Goal: Check status: Check status

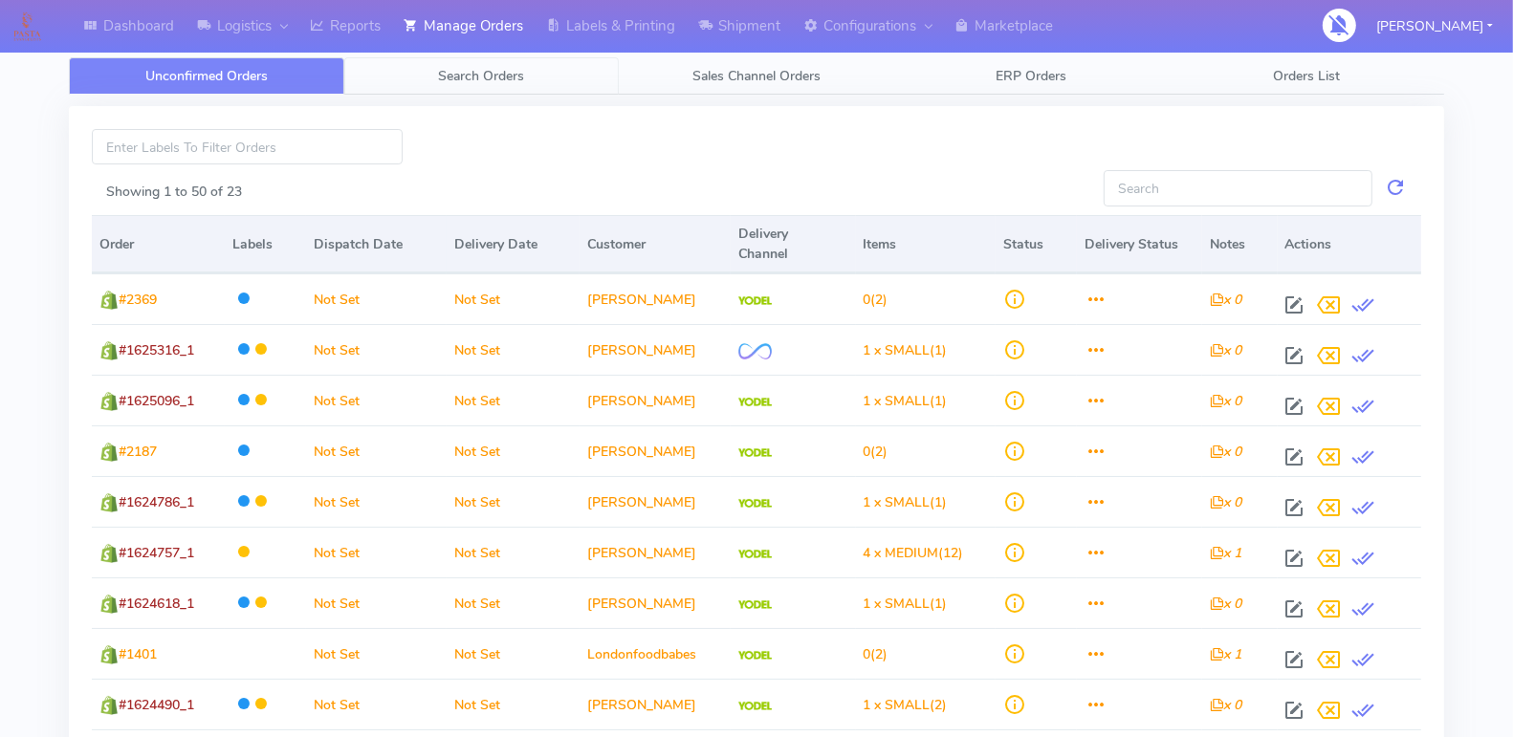
click at [502, 69] on span "Search Orders" at bounding box center [481, 76] width 86 height 18
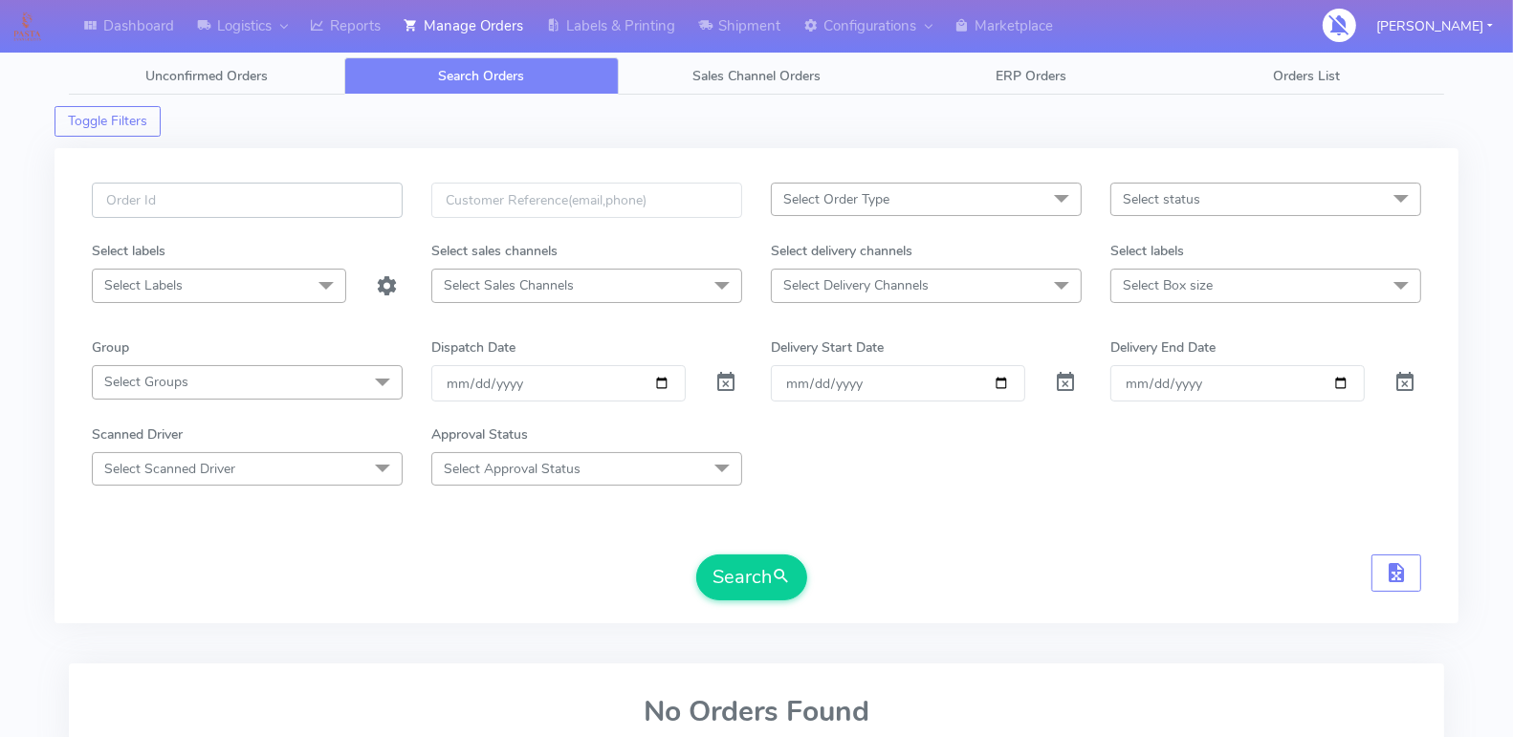
click at [336, 211] on input "text" at bounding box center [247, 200] width 311 height 35
paste input "1622126"
type input "1622126"
click at [722, 379] on span at bounding box center [725, 387] width 23 height 18
click at [745, 563] on button "Search" at bounding box center [751, 578] width 111 height 46
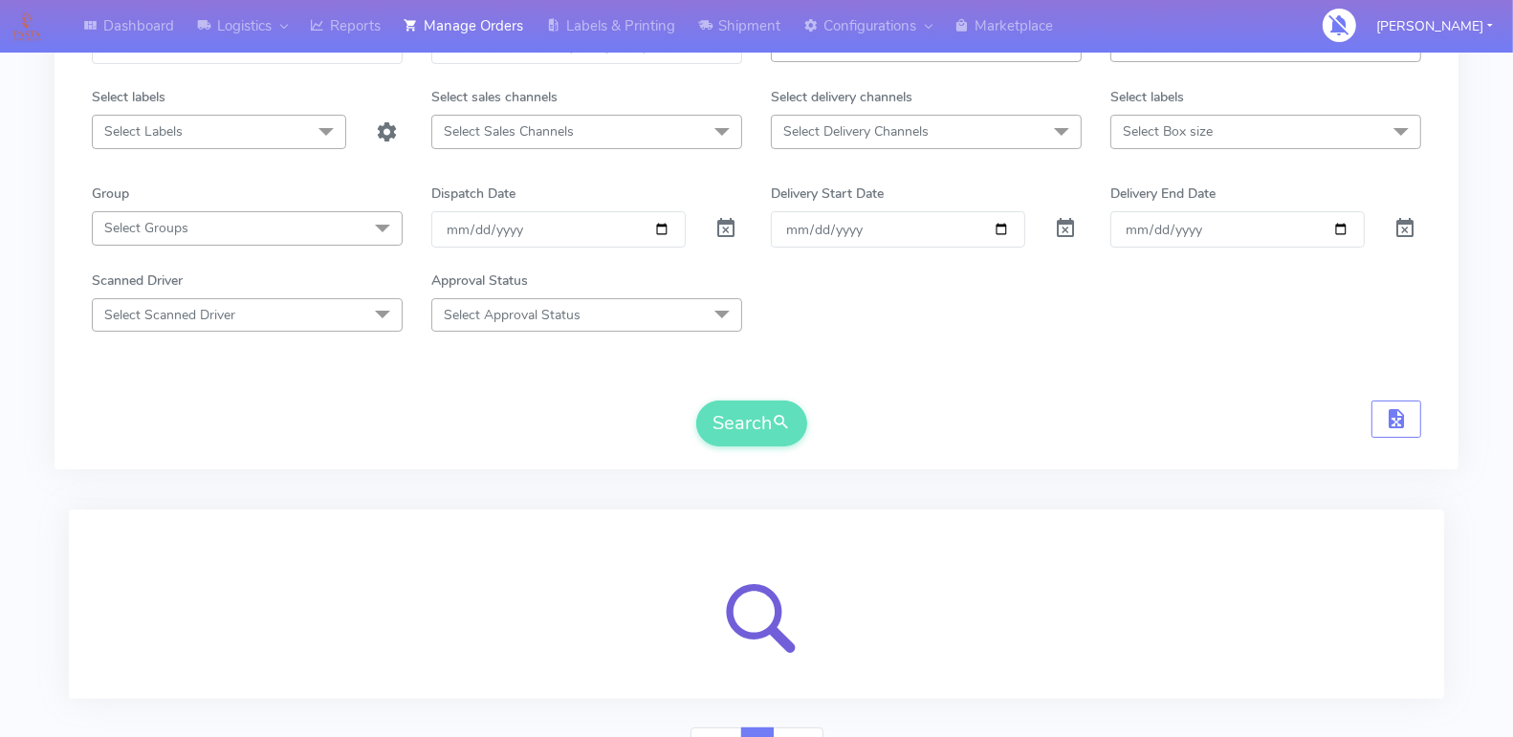
scroll to position [246, 0]
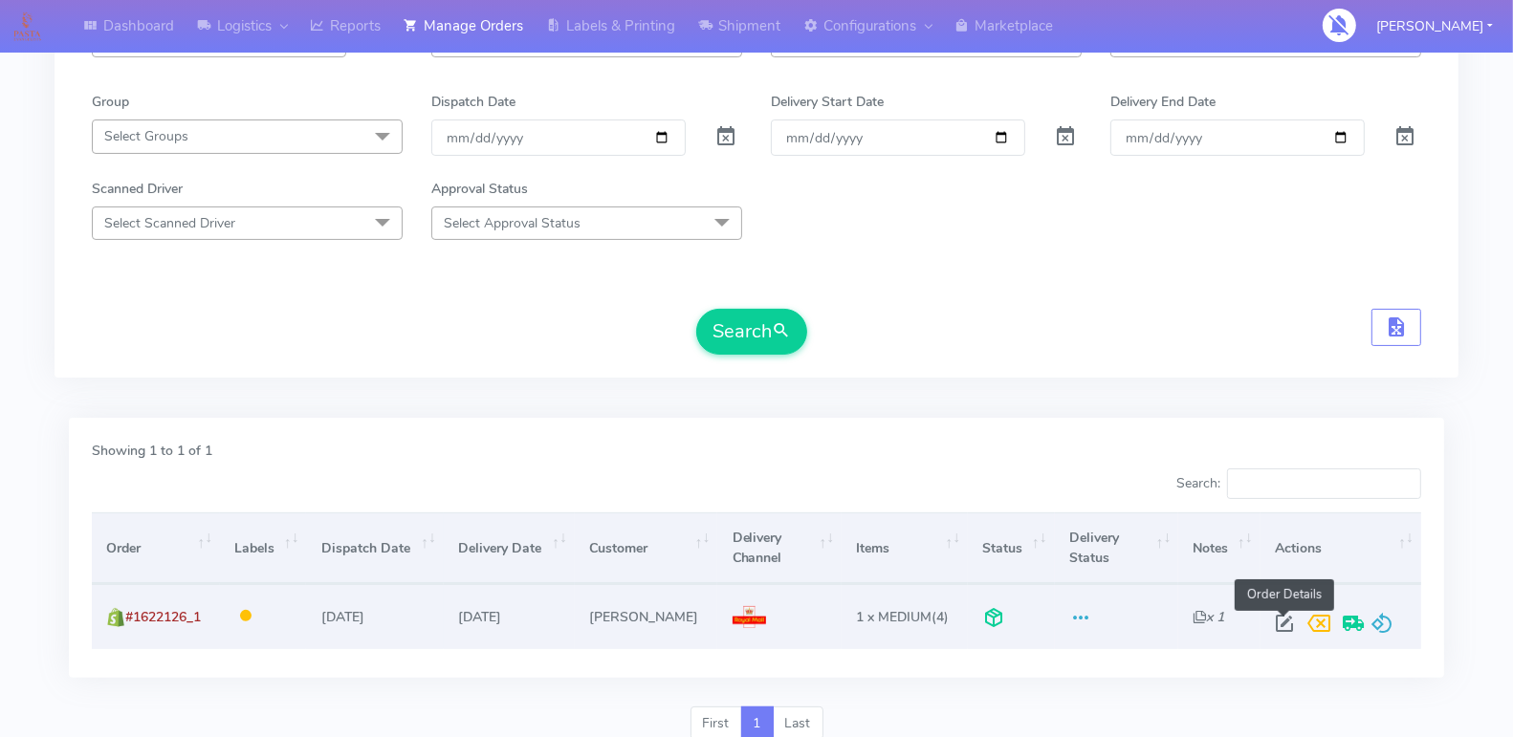
click at [1276, 619] on span at bounding box center [1284, 628] width 34 height 18
select select "3"
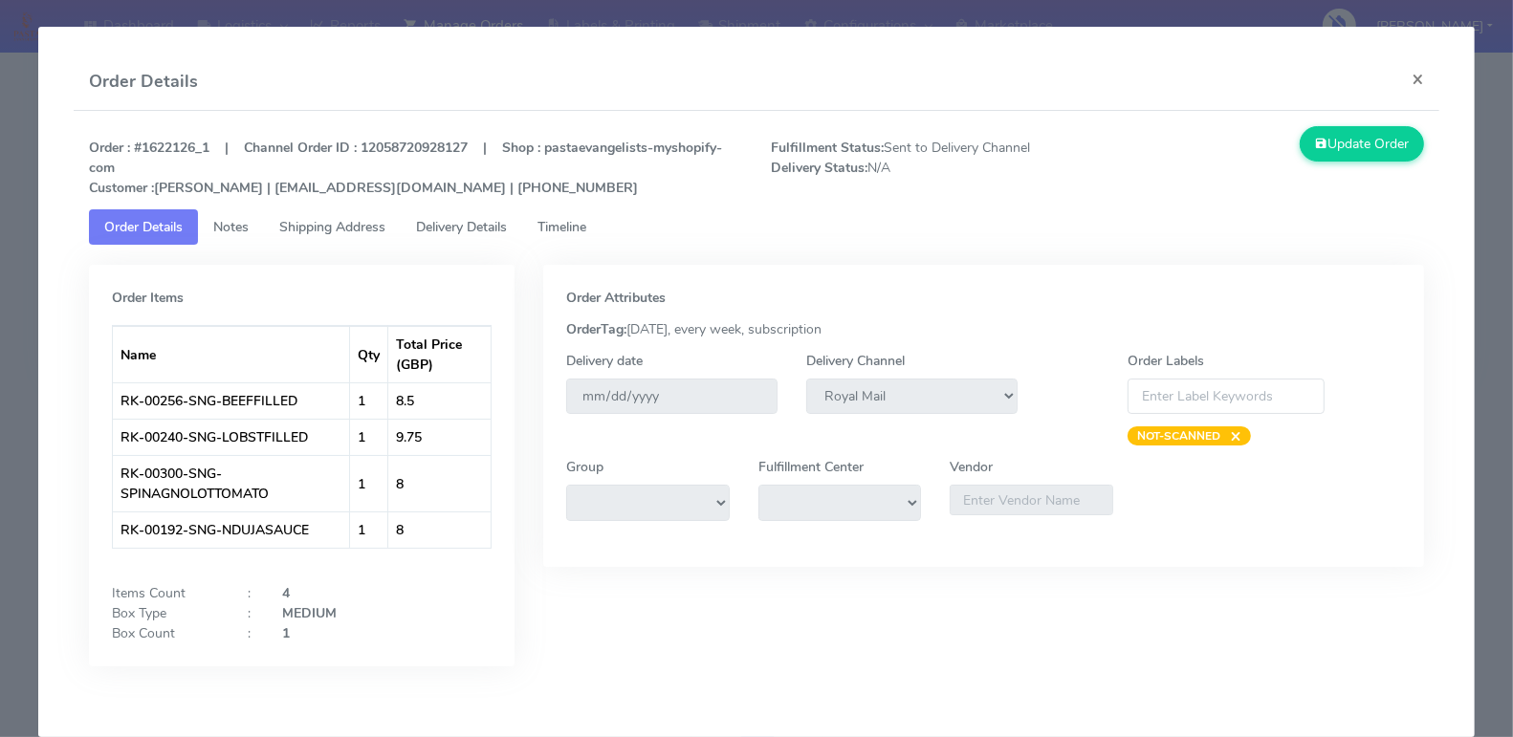
click at [569, 228] on span "Timeline" at bounding box center [561, 227] width 49 height 18
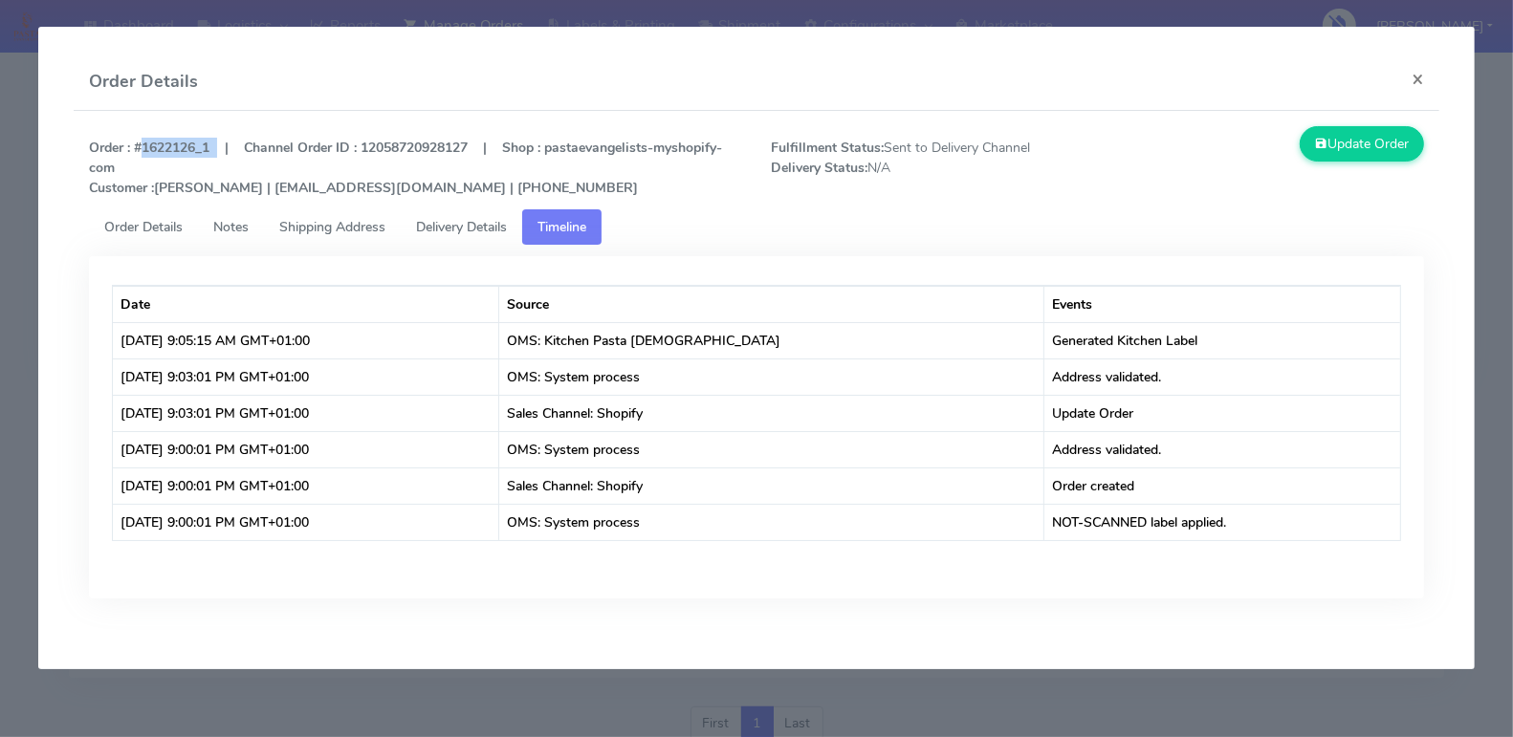
drag, startPoint x: 218, startPoint y: 142, endPoint x: 139, endPoint y: 149, distance: 79.7
click at [139, 149] on strong "Order : #1622126_1 | Channel Order ID : 12058720928127 | Shop : pastaevangelist…" at bounding box center [405, 168] width 633 height 58
copy strong "#1622126_1"
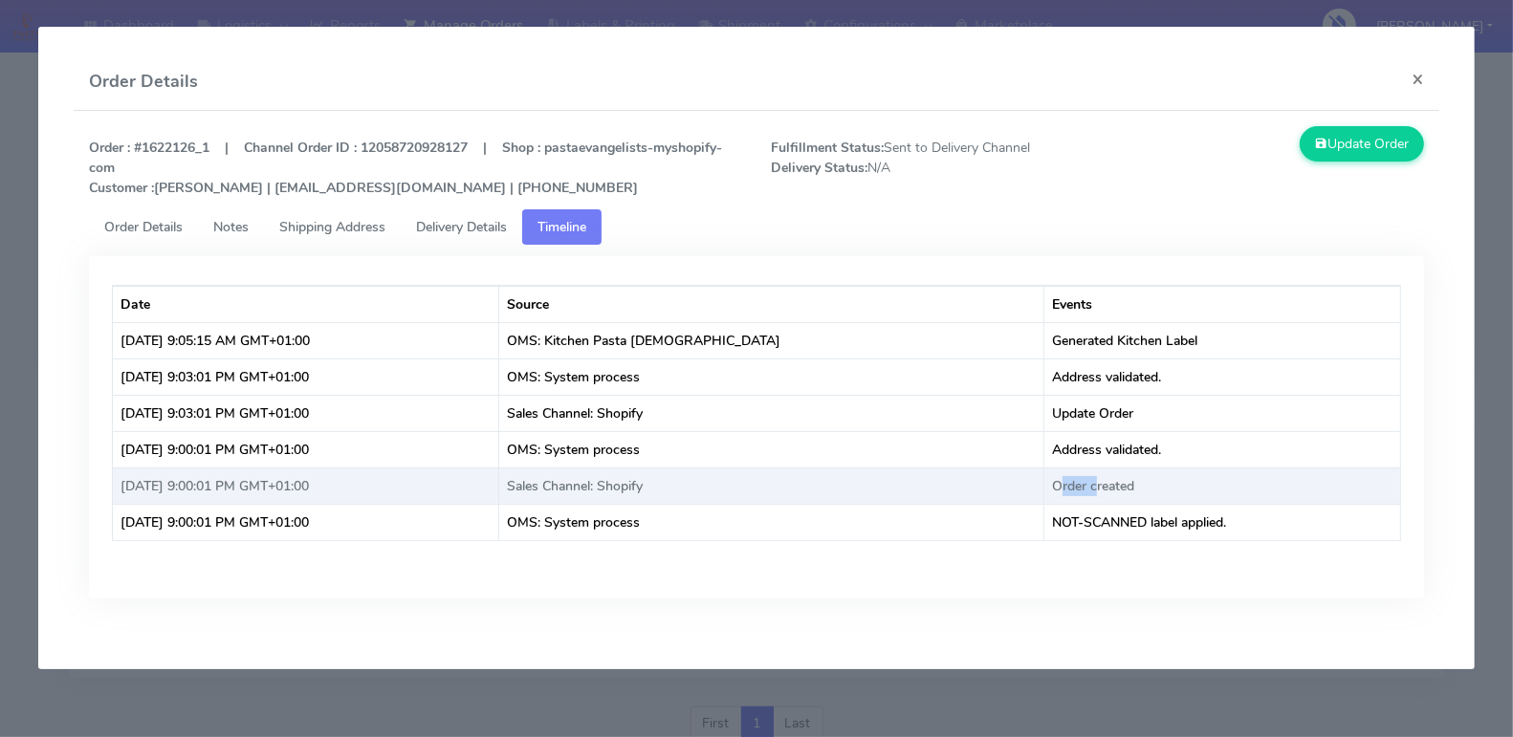
drag, startPoint x: 1063, startPoint y: 485, endPoint x: 1032, endPoint y: 483, distance: 31.6
click at [1044, 483] on td "Order created" at bounding box center [1222, 486] width 356 height 36
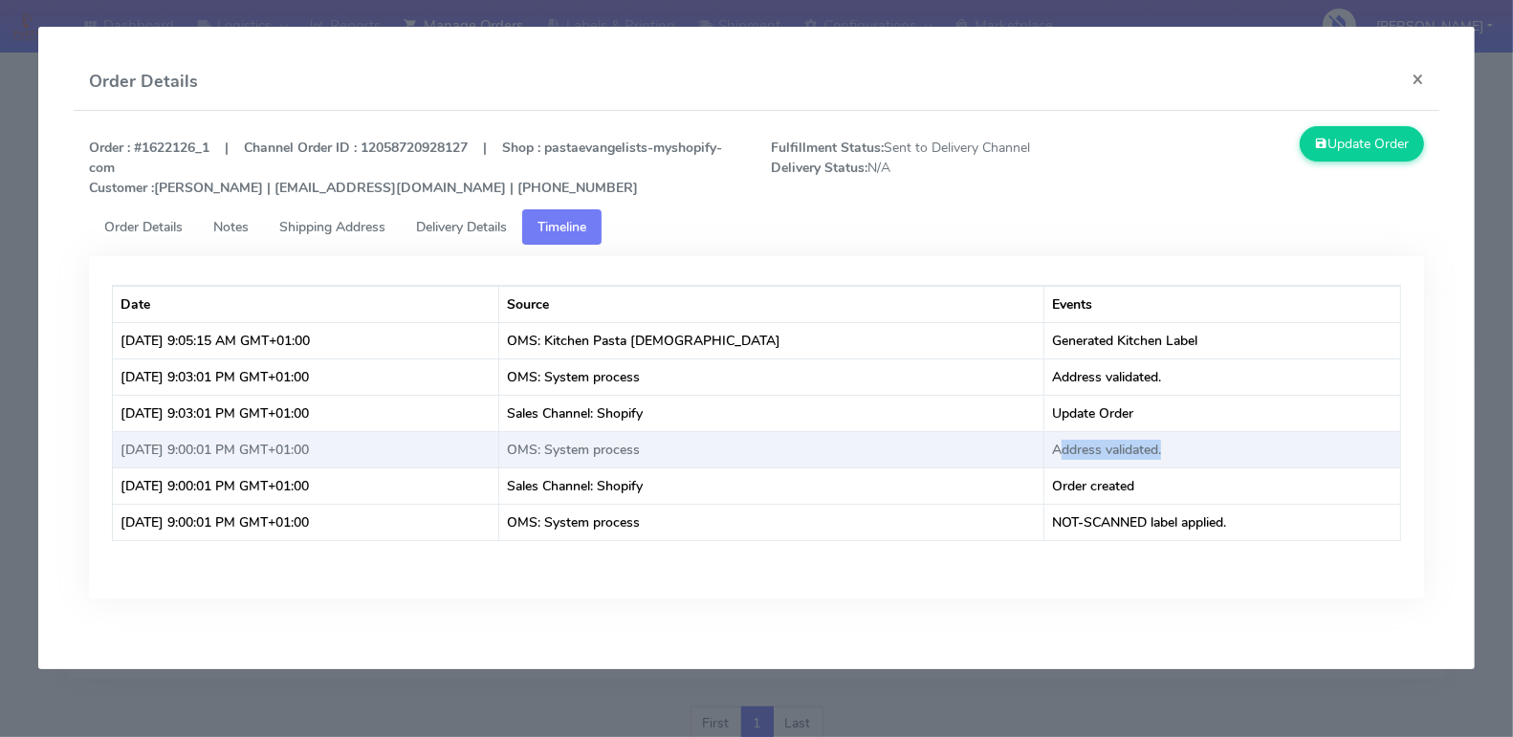
drag, startPoint x: 1035, startPoint y: 446, endPoint x: 1147, endPoint y: 443, distance: 111.9
click at [1147, 443] on td "Address validated." at bounding box center [1222, 449] width 356 height 36
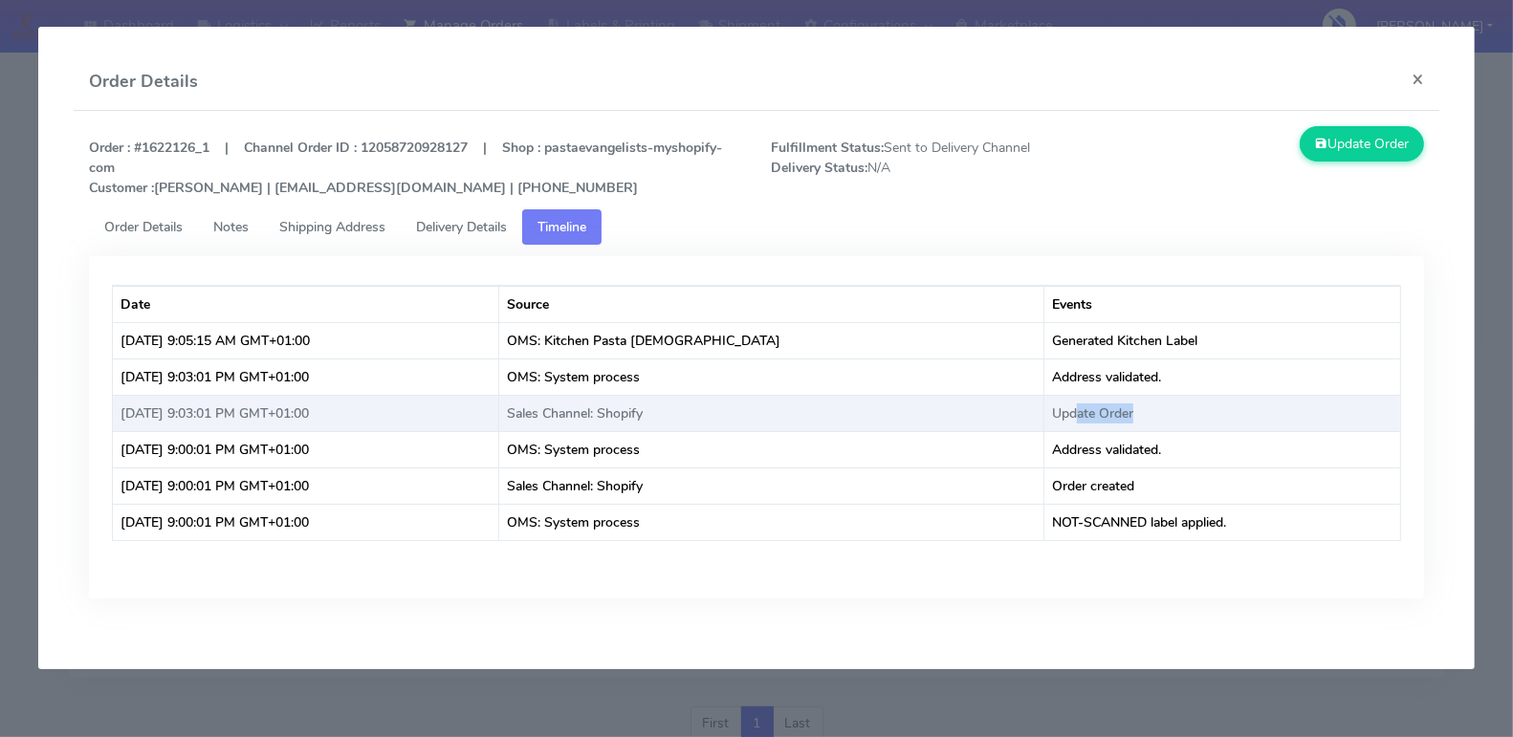
drag, startPoint x: 1132, startPoint y: 414, endPoint x: 1052, endPoint y: 410, distance: 80.4
click at [1052, 410] on td "Update Order" at bounding box center [1222, 413] width 356 height 36
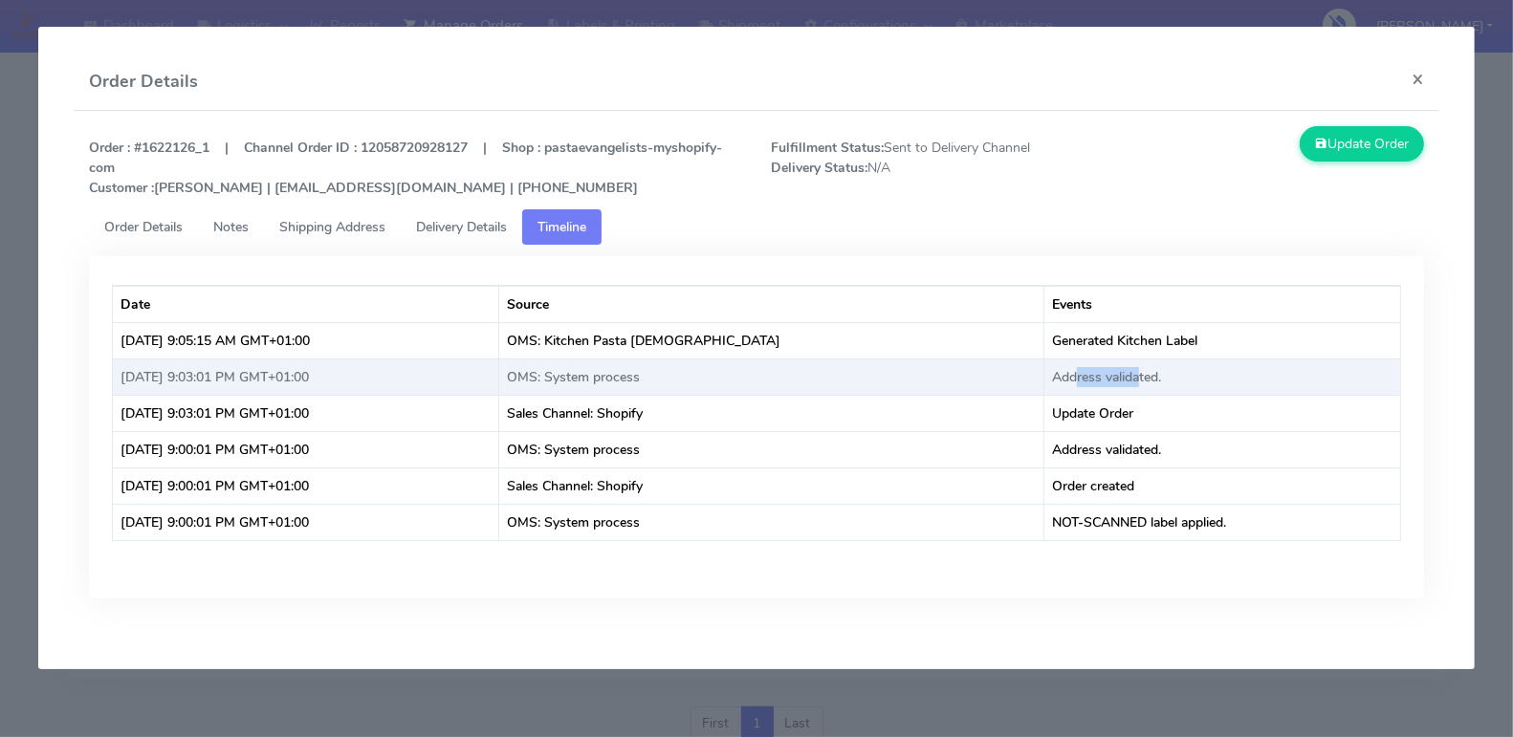
drag, startPoint x: 1114, startPoint y: 381, endPoint x: 1051, endPoint y: 373, distance: 63.6
click at [1051, 373] on td "Address validated." at bounding box center [1222, 377] width 356 height 36
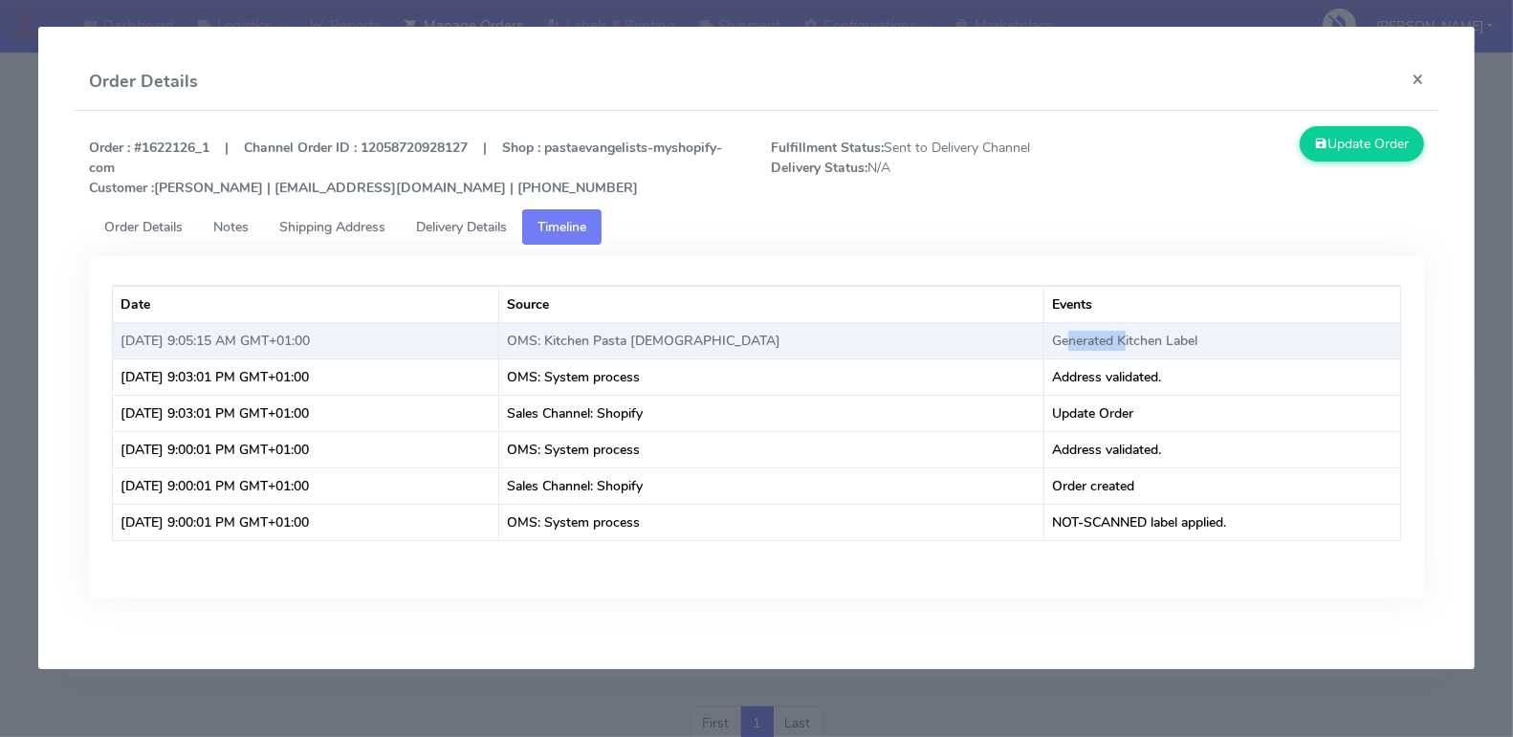
drag, startPoint x: 1100, startPoint y: 342, endPoint x: 1042, endPoint y: 339, distance: 57.5
click at [1044, 339] on td "Generated Kitchen Label" at bounding box center [1222, 340] width 356 height 36
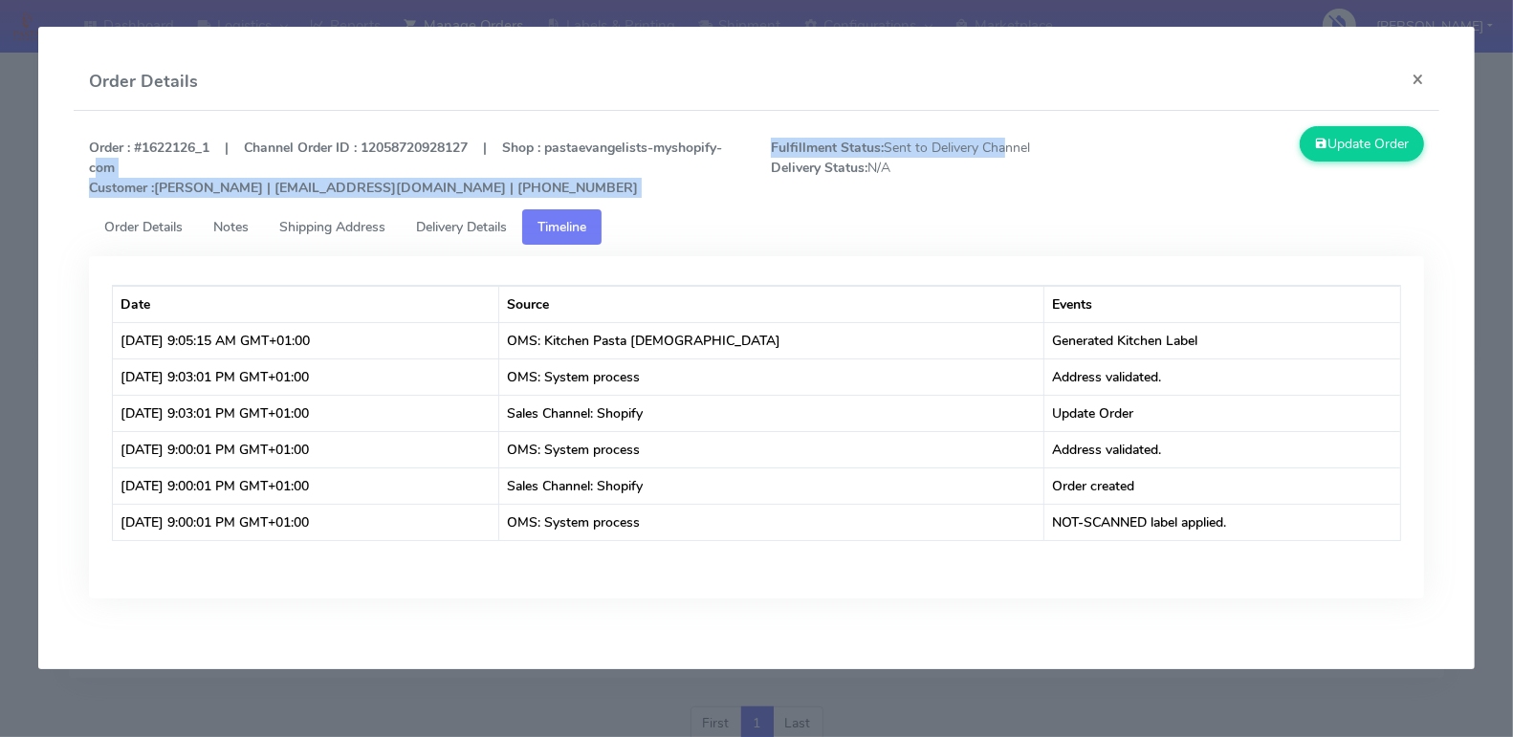
drag, startPoint x: 756, startPoint y: 149, endPoint x: 1002, endPoint y: 147, distance: 246.8
click at [1002, 147] on div "Order : #1622126_1 | Channel Order ID : 12058720928127 | Shop : pastaevangelist…" at bounding box center [757, 167] width 1364 height 83
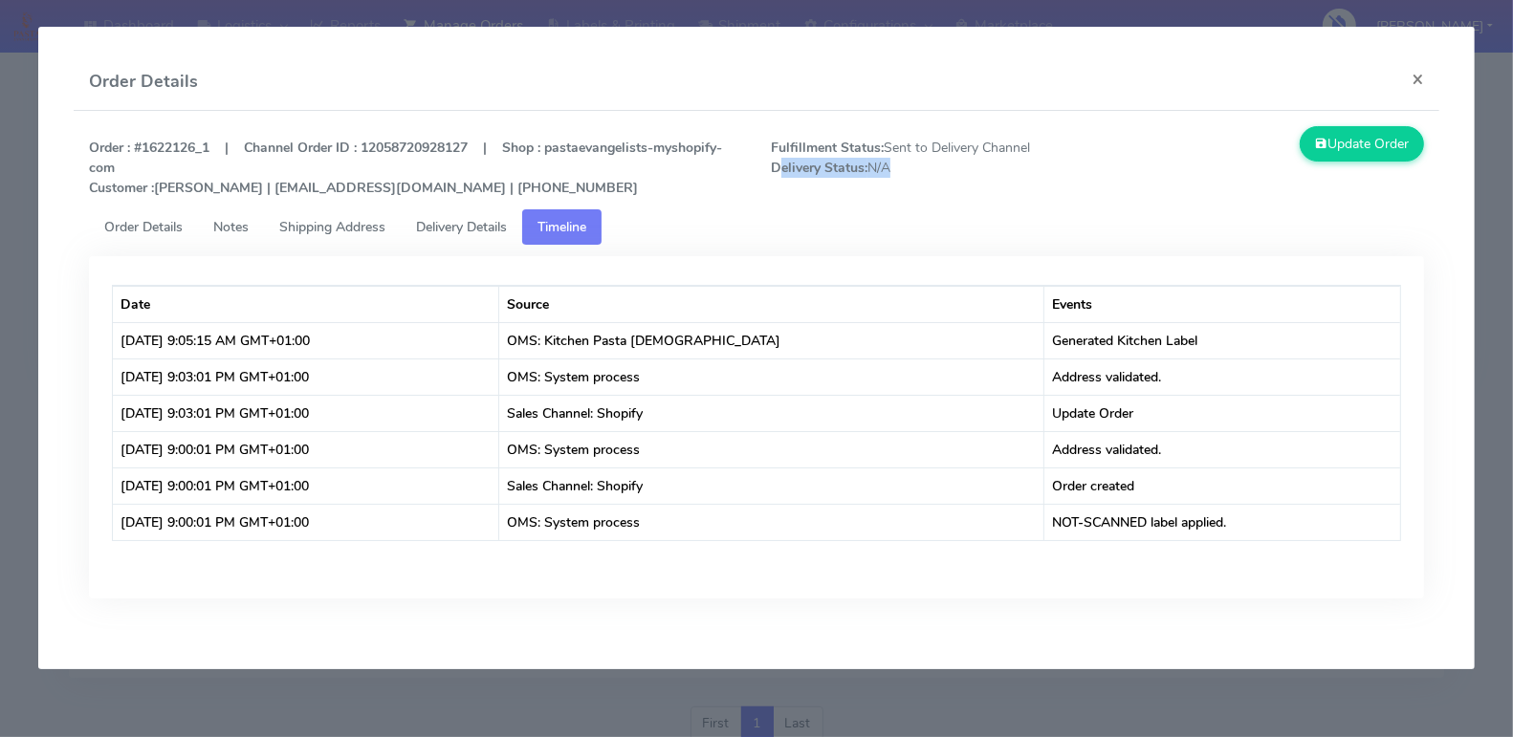
drag, startPoint x: 779, startPoint y: 172, endPoint x: 888, endPoint y: 173, distance: 109.0
click at [888, 173] on span "Fulfillment Status: Sent to Delivery Channel Delivery Status: N/A" at bounding box center [926, 168] width 340 height 60
click at [803, 175] on strong "Delivery Status:" at bounding box center [819, 168] width 97 height 18
drag, startPoint x: 785, startPoint y: 170, endPoint x: 893, endPoint y: 170, distance: 108.1
click at [893, 170] on span "Fulfillment Status: Sent to Delivery Channel Delivery Status: N/A" at bounding box center [926, 168] width 340 height 60
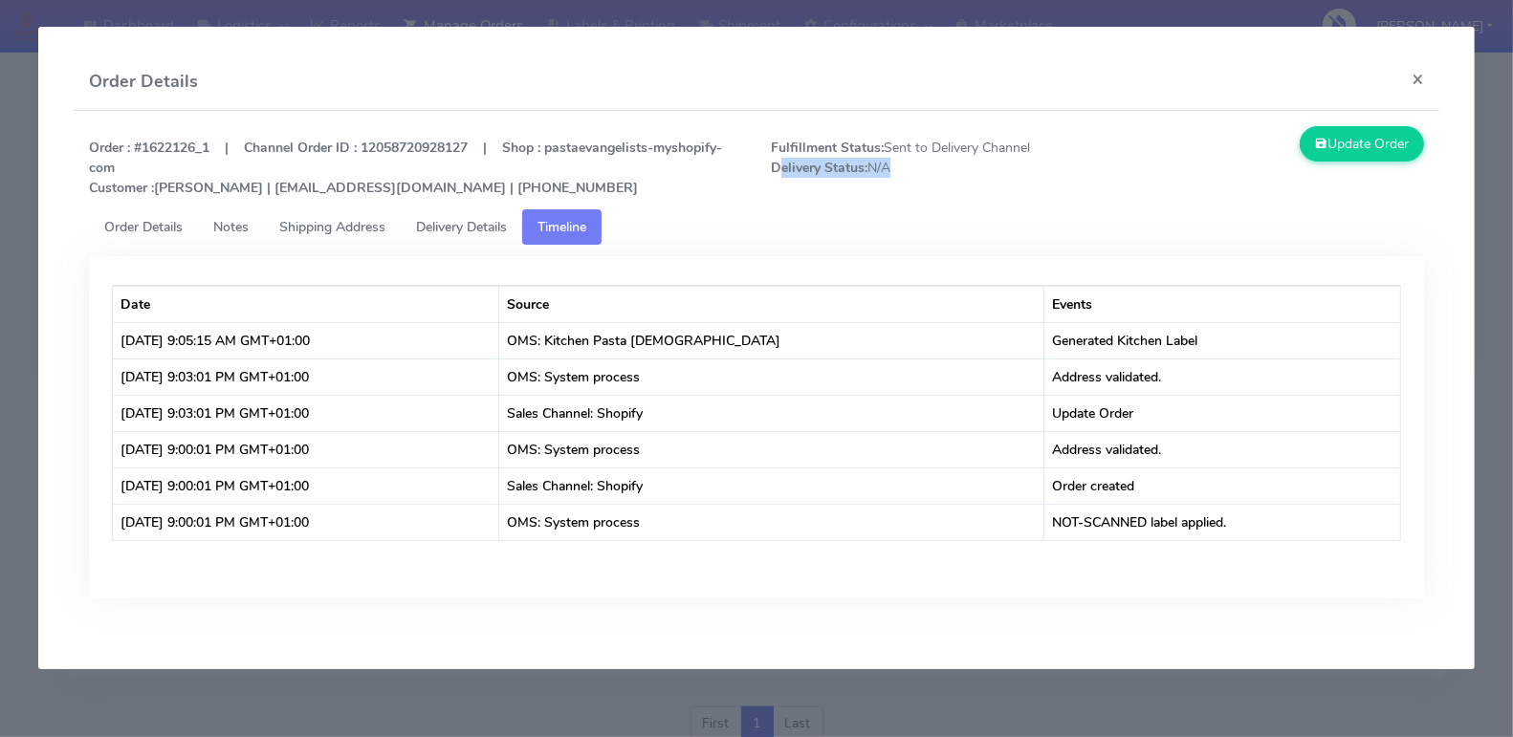
click at [444, 225] on span "Delivery Details" at bounding box center [461, 227] width 91 height 18
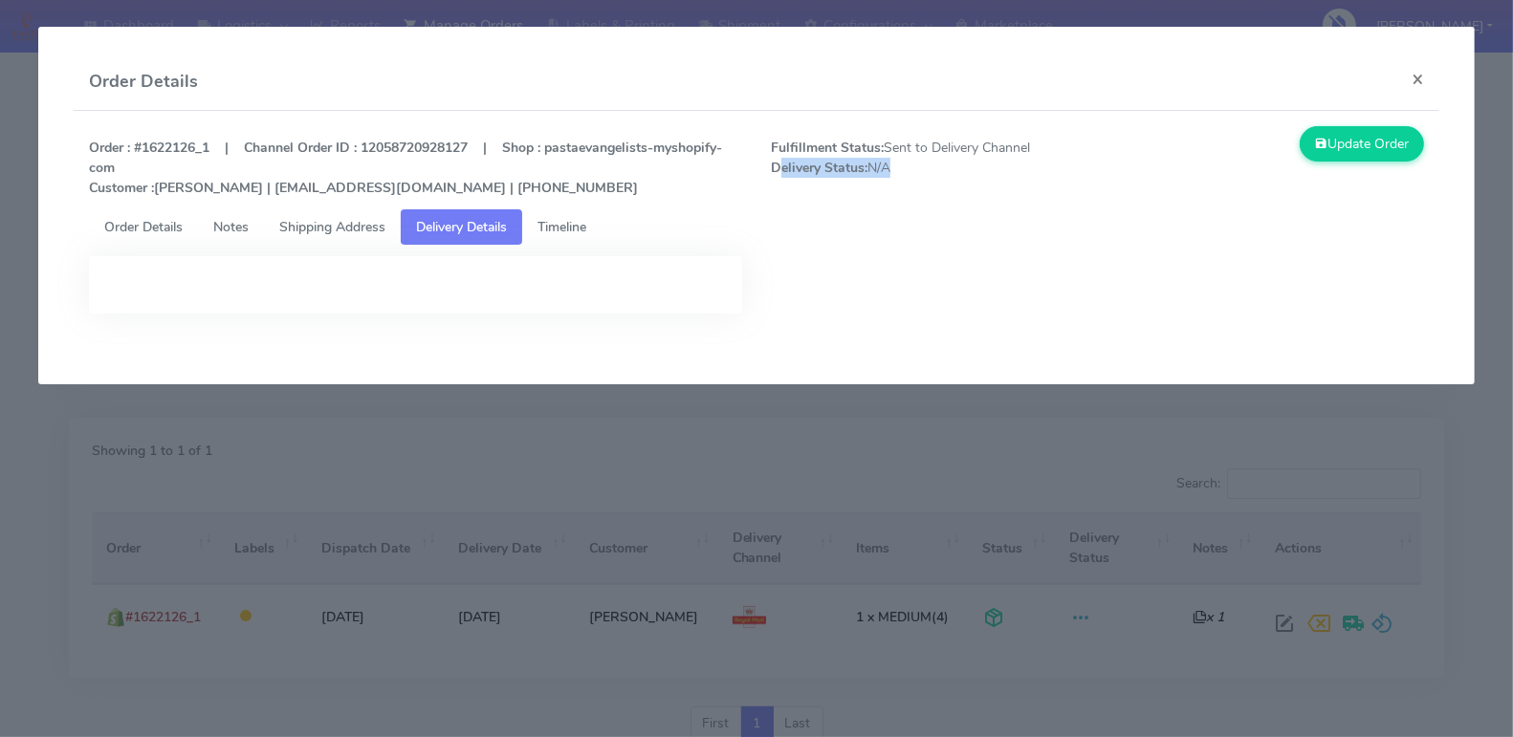
click at [560, 224] on span "Timeline" at bounding box center [561, 227] width 49 height 18
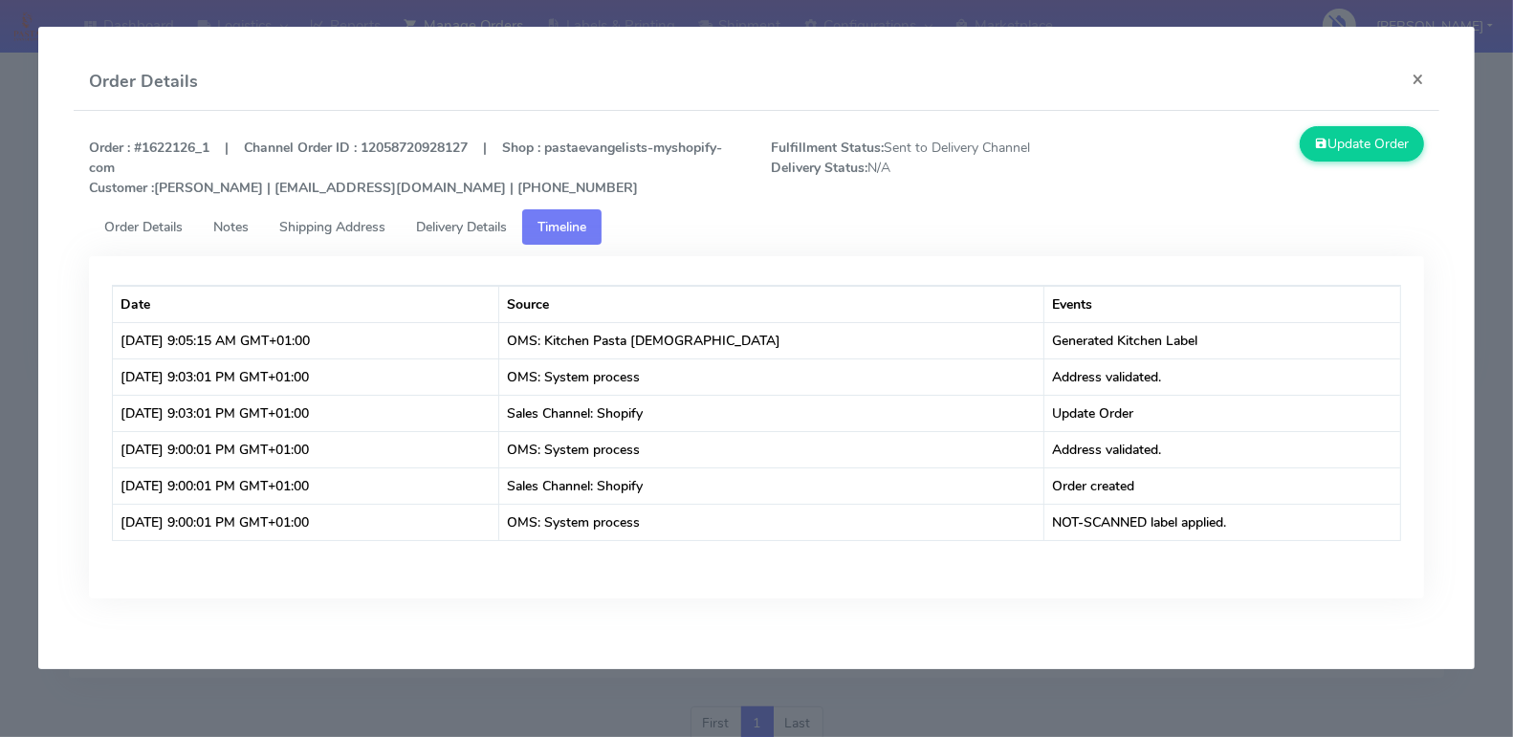
click at [185, 141] on strong "Order : #1622126_1 | Channel Order ID : 12058720928127 | Shop : pastaevangelist…" at bounding box center [405, 168] width 633 height 58
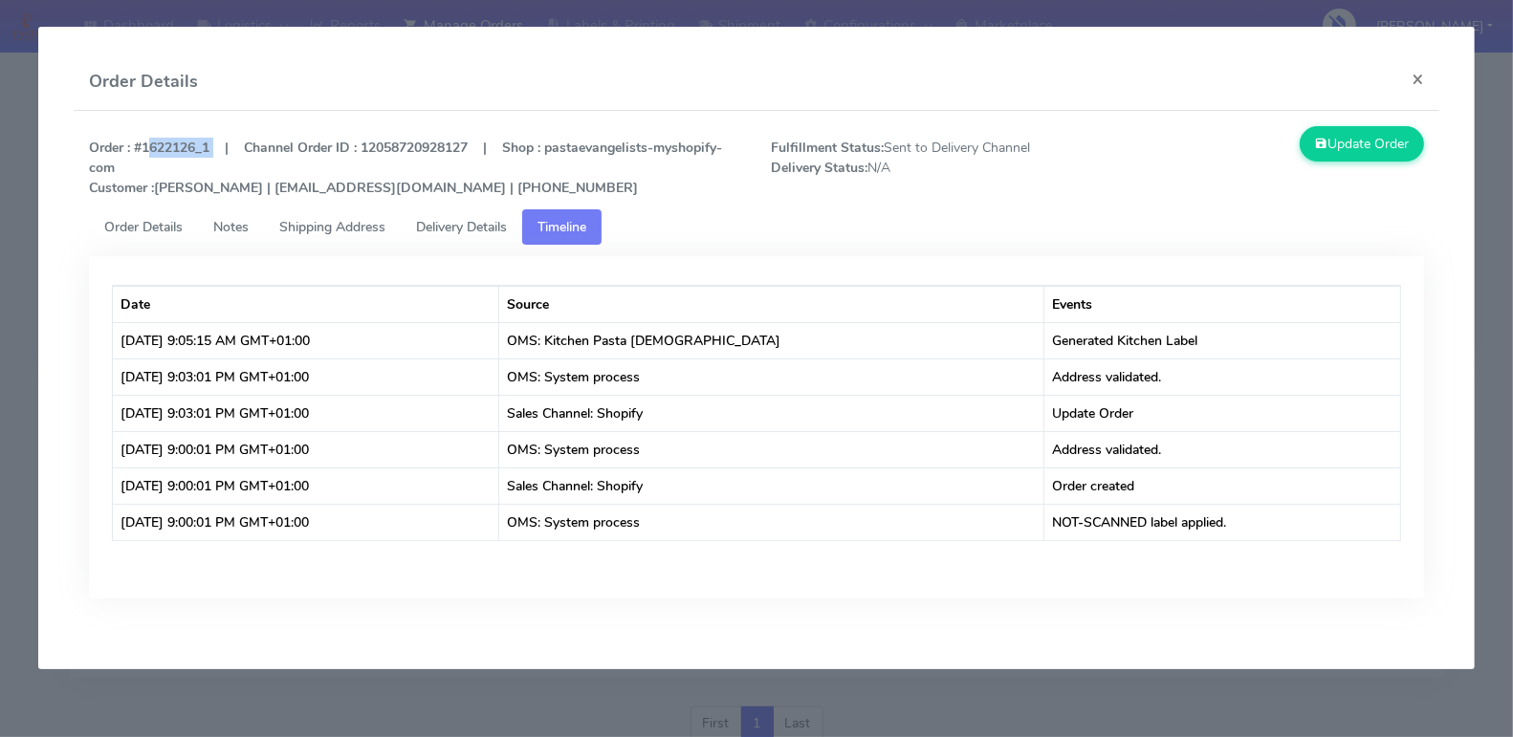
copy strong "1622126_1"
